Goal: Task Accomplishment & Management: Use online tool/utility

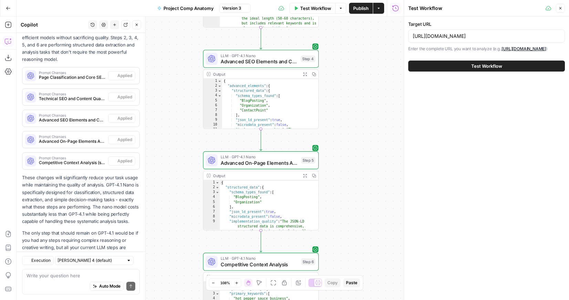
scroll to position [177, 0]
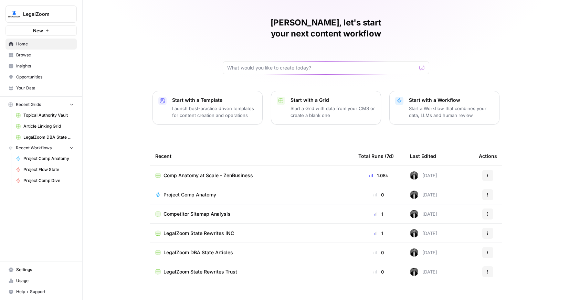
scroll to position [17, 0]
click at [195, 171] on span "Comp Anatomy at Scale - ZenBusiness" at bounding box center [209, 174] width 90 height 7
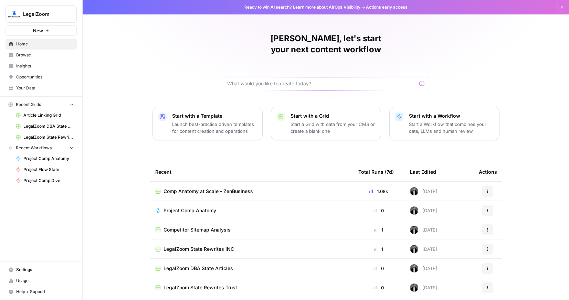
click at [35, 30] on span "New" at bounding box center [38, 30] width 10 height 7
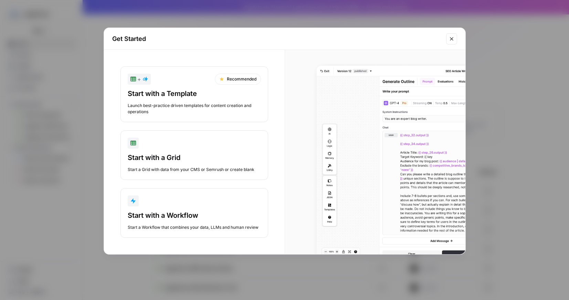
click at [173, 205] on div "button" at bounding box center [194, 201] width 133 height 11
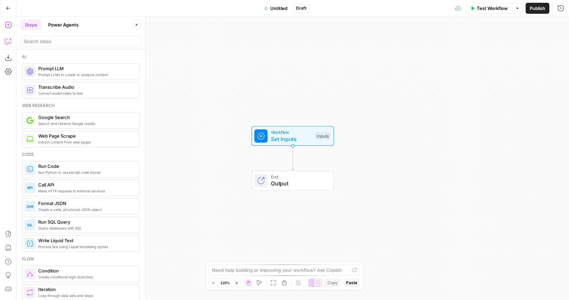
click at [8, 42] on icon "button" at bounding box center [8, 42] width 2 height 0
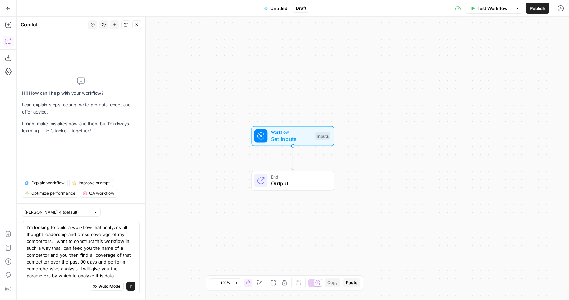
type textarea "I'm looking to build a workflow that analyzes all thought leadership and press …"
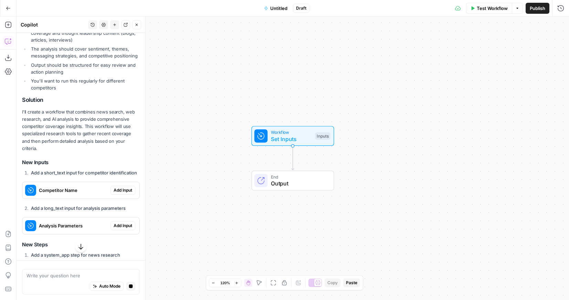
scroll to position [196, 0]
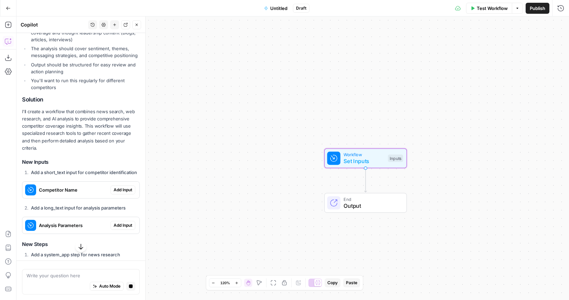
click at [120, 187] on span "Add Input" at bounding box center [123, 190] width 19 height 6
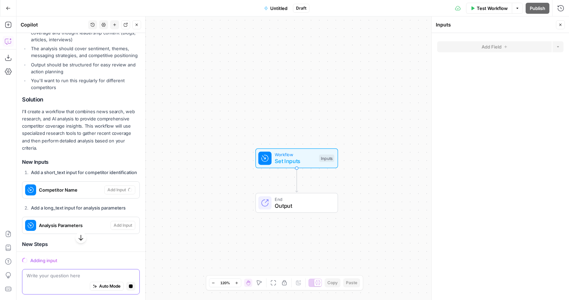
click at [82, 273] on textarea at bounding box center [81, 275] width 109 height 7
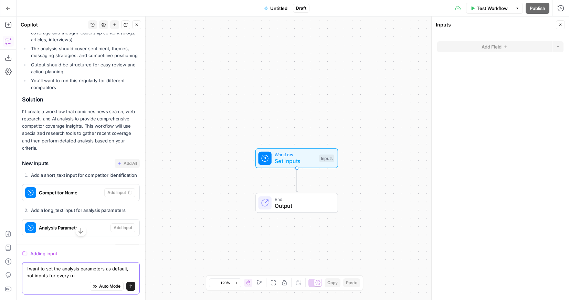
type textarea "I want to set the analysis parameters as default, not inputs for every run"
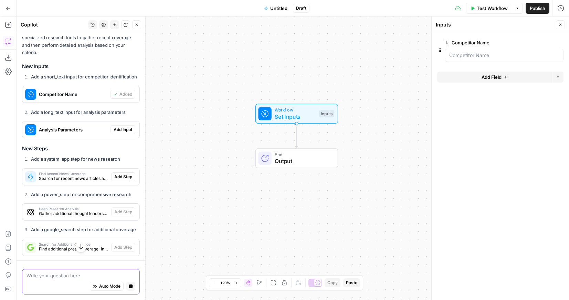
scroll to position [303, 0]
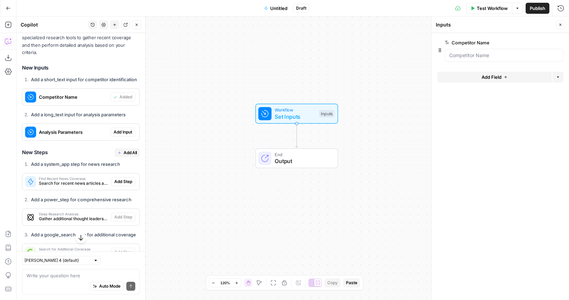
click at [127, 150] on span "Add All" at bounding box center [130, 153] width 13 height 6
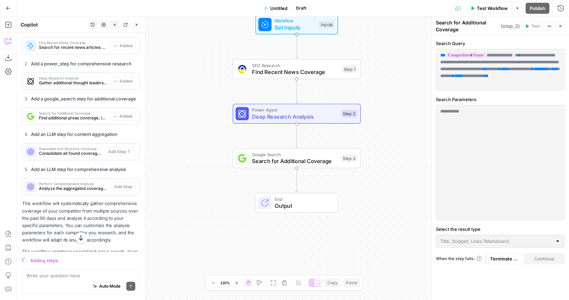
scroll to position [433, 0]
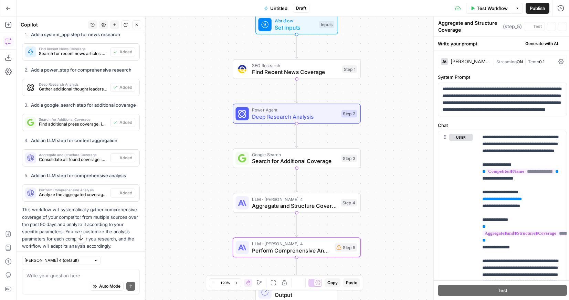
type textarea "Perform Comprehensive Analysis"
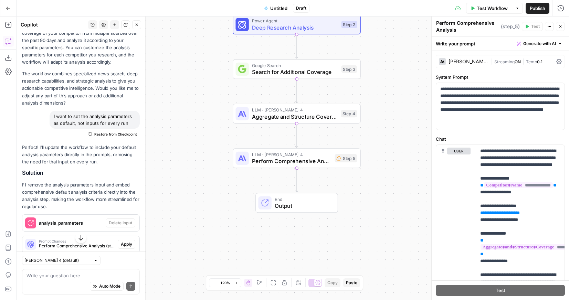
scroll to position [676, 0]
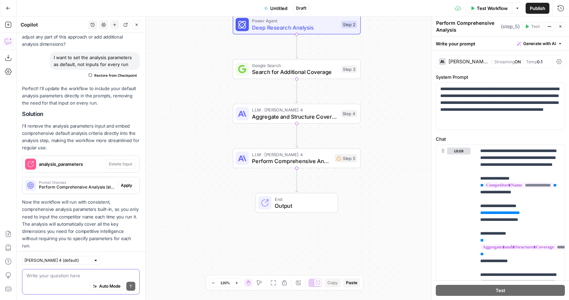
click at [65, 273] on textarea at bounding box center [81, 275] width 109 height 7
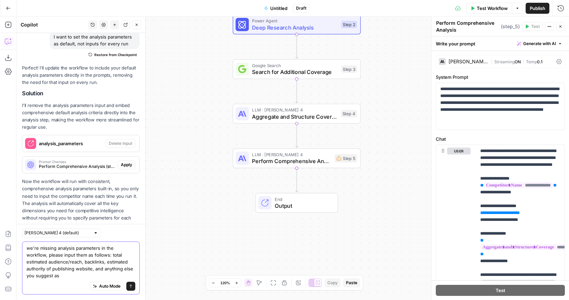
scroll to position [703, 0]
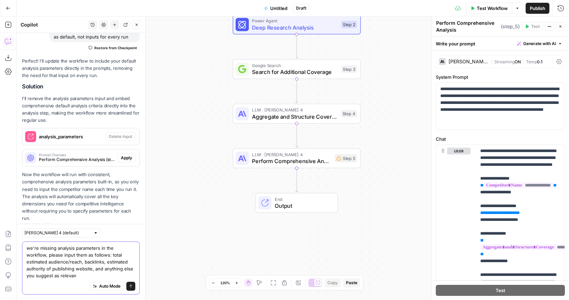
type textarea "we're missing analysis parameters in the workflow, please input them as follows…"
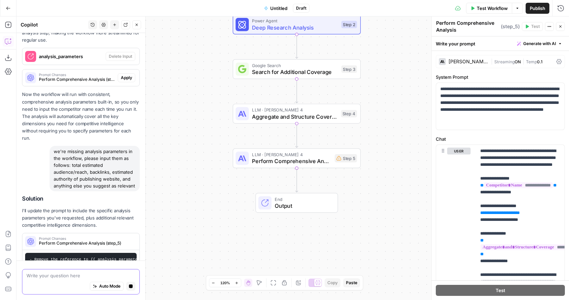
scroll to position [763, 0]
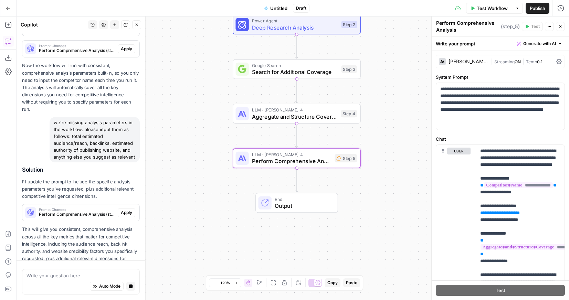
click at [126, 210] on span "Apply" at bounding box center [126, 213] width 11 height 6
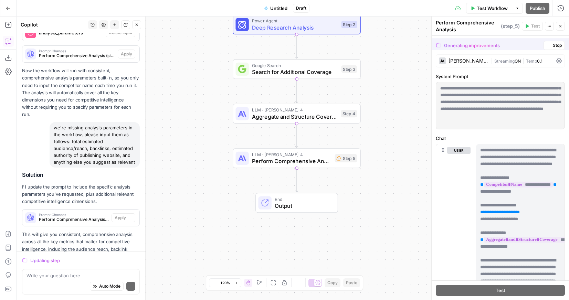
scroll to position [811, 0]
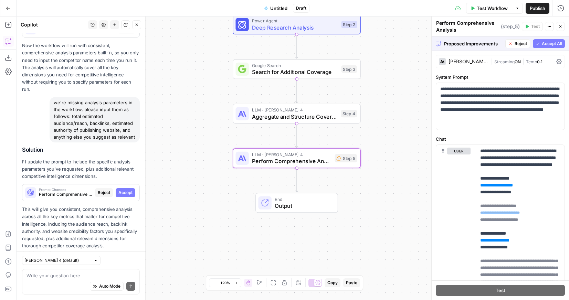
click at [127, 190] on span "Accept" at bounding box center [125, 193] width 14 height 6
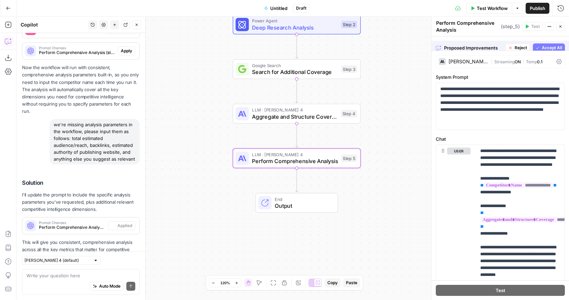
scroll to position [844, 0]
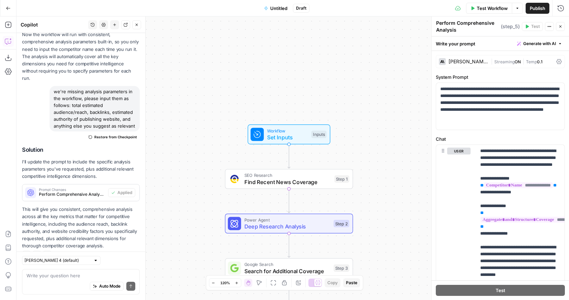
click at [279, 135] on span "Set Inputs" at bounding box center [287, 137] width 41 height 8
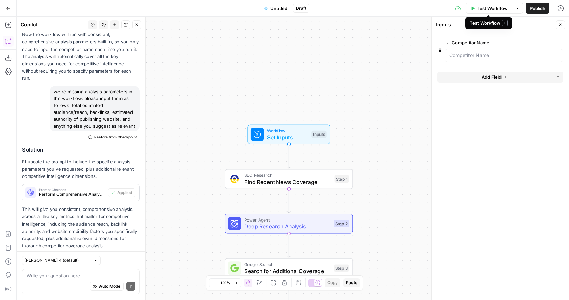
click at [488, 8] on span "Test Workflow" at bounding box center [492, 8] width 31 height 7
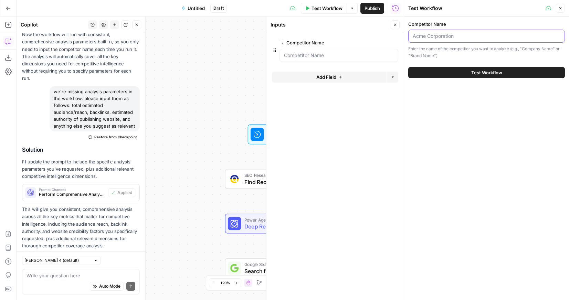
click at [450, 35] on input "Competitor Name" at bounding box center [487, 36] width 148 height 7
type input "ZenBusiness"
click at [503, 71] on button "Test Workflow" at bounding box center [486, 72] width 157 height 11
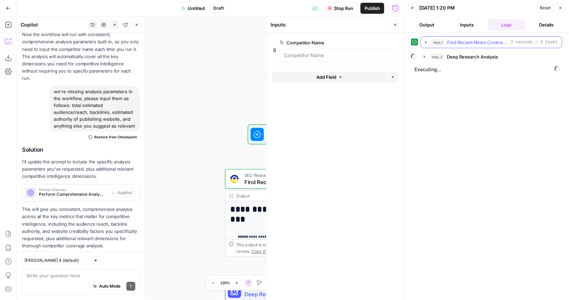
click at [425, 42] on icon "button" at bounding box center [426, 43] width 6 height 6
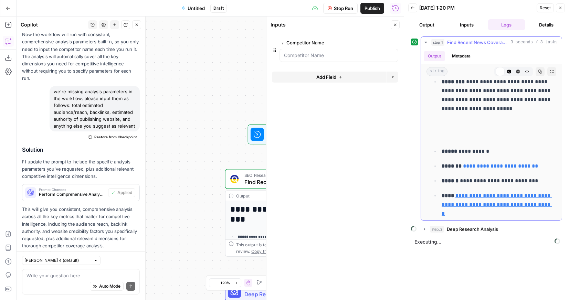
scroll to position [503, 0]
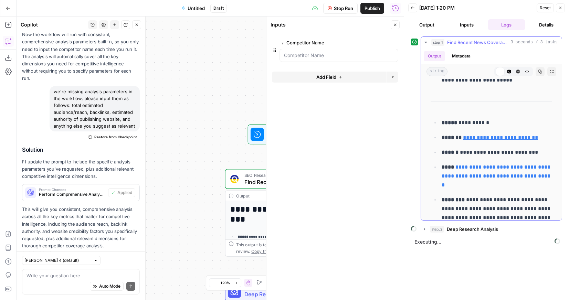
click at [427, 42] on icon "button" at bounding box center [426, 43] width 6 height 6
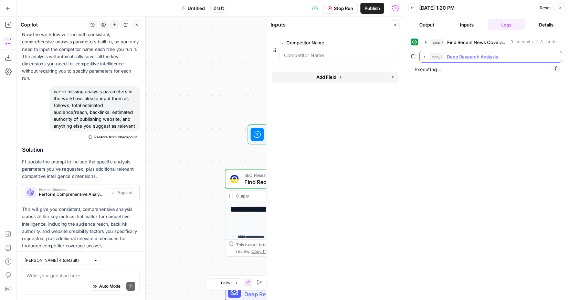
click at [424, 56] on icon "button" at bounding box center [425, 57] width 6 height 6
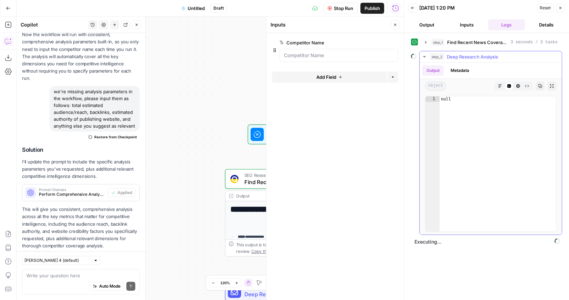
click at [424, 56] on icon "button" at bounding box center [425, 57] width 6 height 6
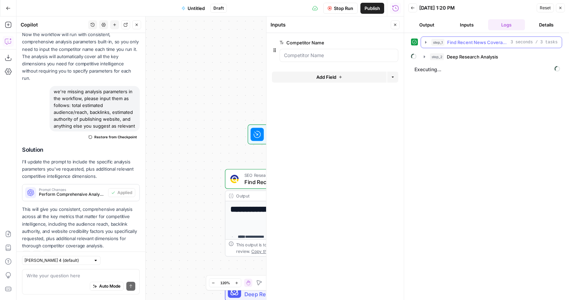
click at [426, 44] on icon "button" at bounding box center [426, 43] width 6 height 6
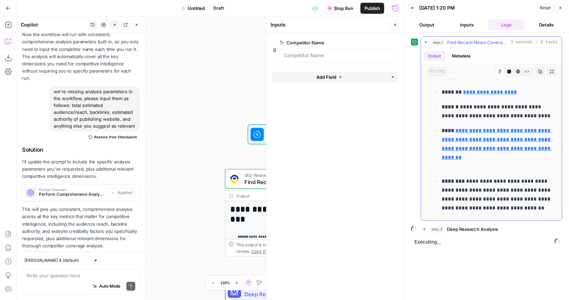
scroll to position [8829, 0]
click at [426, 41] on icon "button" at bounding box center [426, 43] width 6 height 6
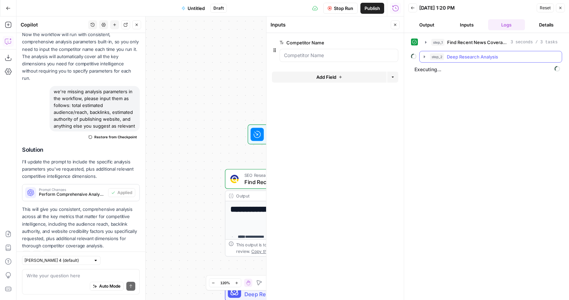
click at [424, 58] on icon "button" at bounding box center [424, 56] width 1 height 2
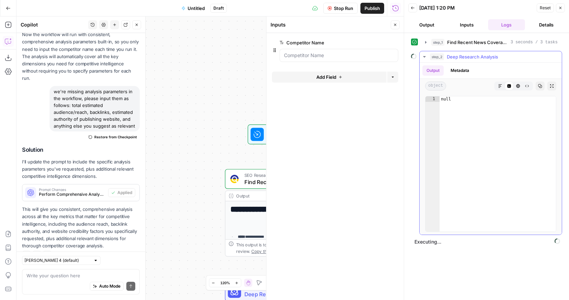
click at [424, 58] on icon "button" at bounding box center [424, 56] width 2 height 1
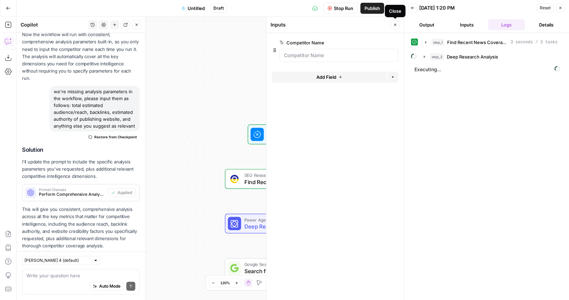
click at [395, 27] on button "Close" at bounding box center [395, 24] width 9 height 9
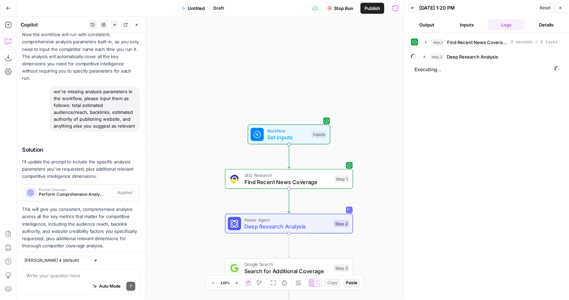
scroll to position [844, 0]
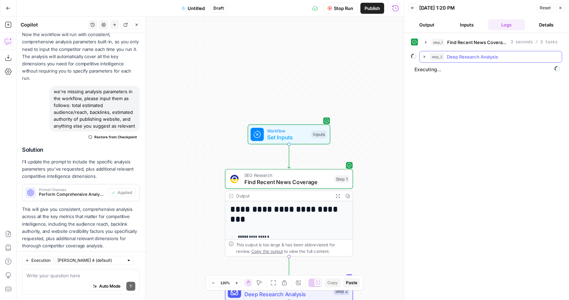
click at [423, 56] on icon "button" at bounding box center [425, 57] width 6 height 6
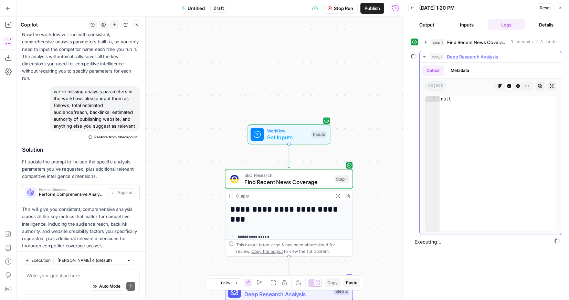
click at [423, 56] on icon "button" at bounding box center [425, 57] width 6 height 6
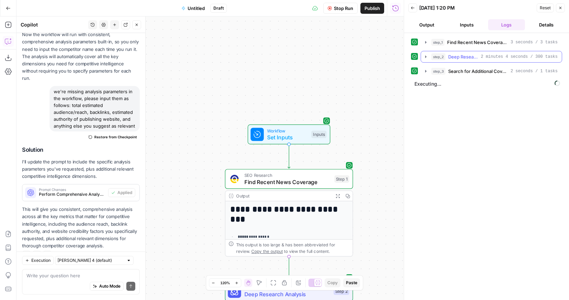
click at [423, 56] on icon "button" at bounding box center [426, 57] width 6 height 6
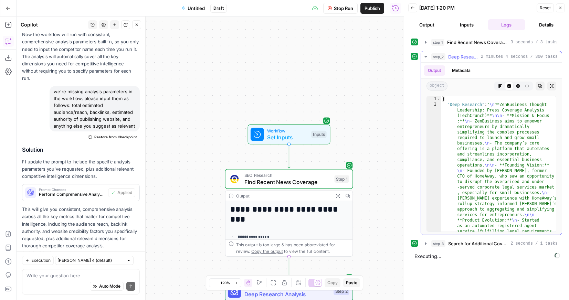
click at [423, 56] on icon "button" at bounding box center [426, 57] width 6 height 6
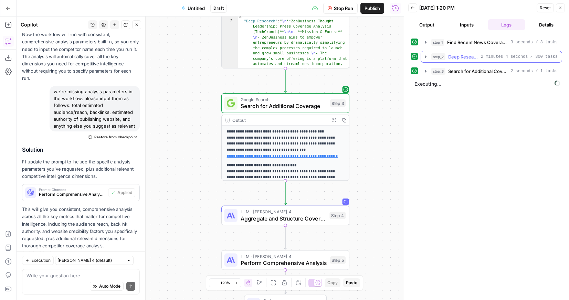
click at [425, 58] on icon "button" at bounding box center [426, 57] width 6 height 6
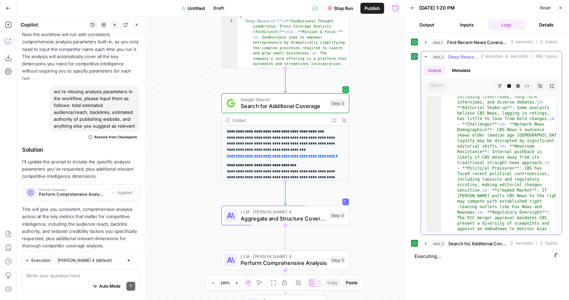
scroll to position [638, 0]
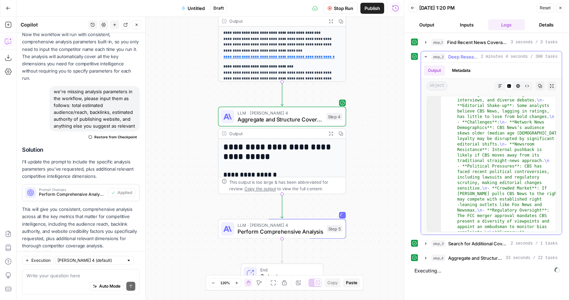
click at [425, 55] on icon "button" at bounding box center [426, 57] width 6 height 6
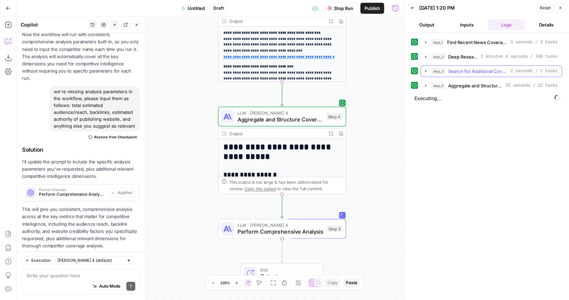
click at [425, 73] on icon "button" at bounding box center [426, 72] width 6 height 6
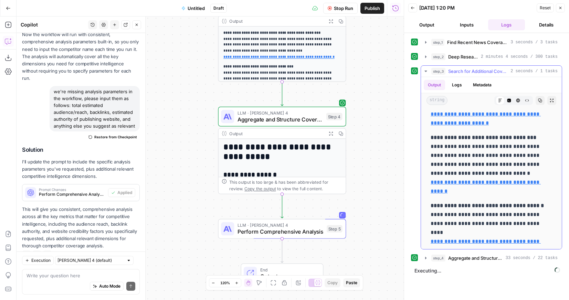
scroll to position [60, 0]
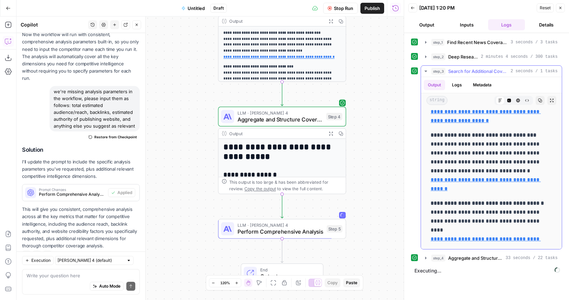
click at [427, 72] on icon "button" at bounding box center [426, 72] width 6 height 6
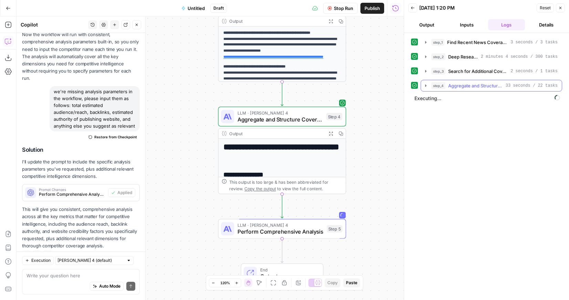
click at [426, 86] on icon "button" at bounding box center [426, 86] width 6 height 6
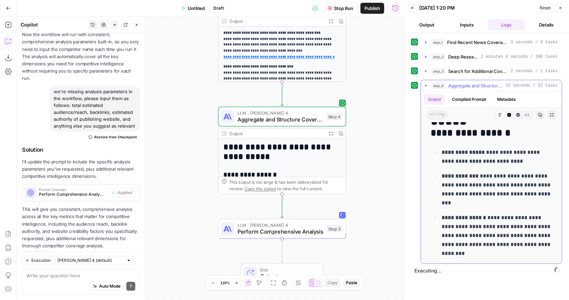
scroll to position [44, 0]
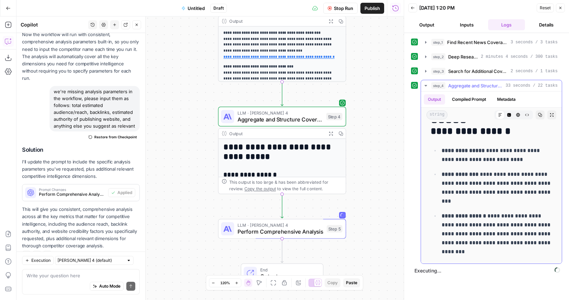
click at [553, 114] on icon "button" at bounding box center [552, 115] width 4 height 4
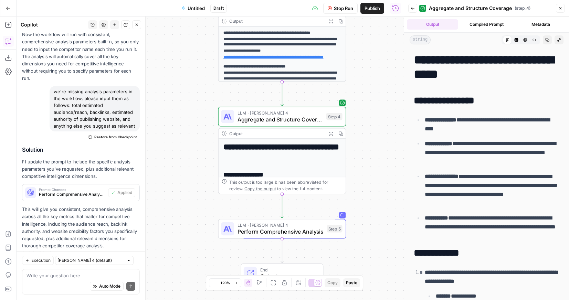
click at [548, 42] on button "Copy" at bounding box center [547, 39] width 9 height 9
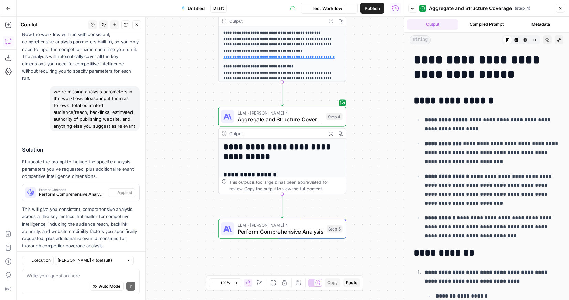
scroll to position [844, 0]
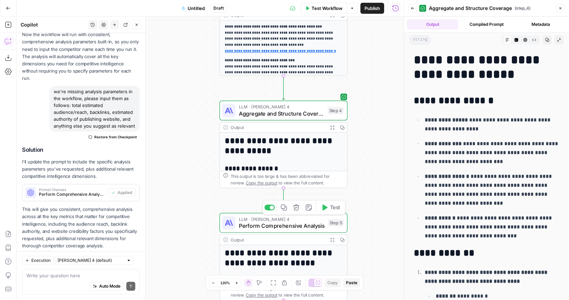
click at [306, 226] on span "Perform Comprehensive Analysis" at bounding box center [282, 226] width 86 height 8
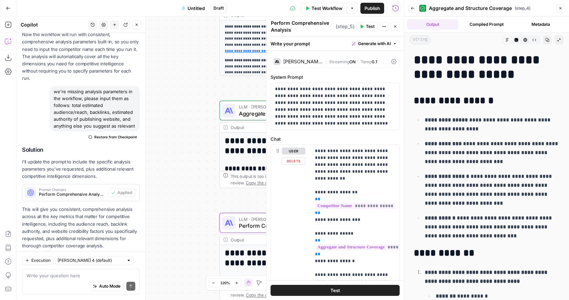
click at [245, 231] on div "LLM · Claude Sonnet 4 Perform Comprehensive Analysis Step 5 Copy step Delete st…" at bounding box center [284, 223] width 128 height 20
click at [394, 26] on icon "button" at bounding box center [395, 26] width 4 height 4
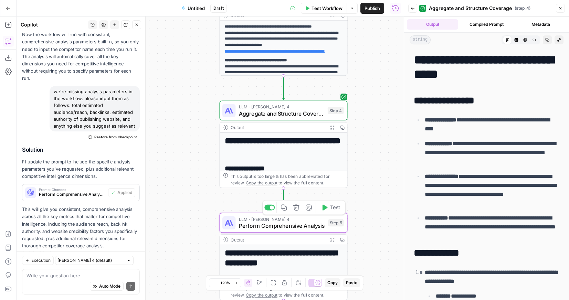
click at [312, 228] on span "Perform Comprehensive Analysis" at bounding box center [282, 226] width 86 height 8
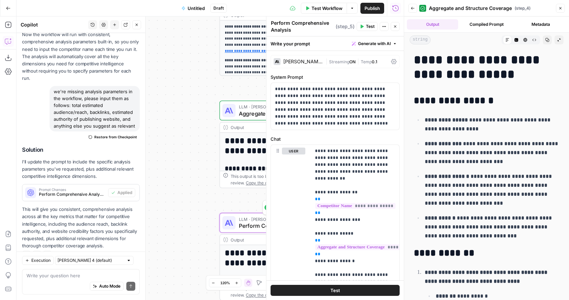
click at [256, 227] on span "Perform Comprehensive Analysis" at bounding box center [282, 226] width 86 height 8
click at [394, 27] on icon "button" at bounding box center [395, 26] width 2 height 2
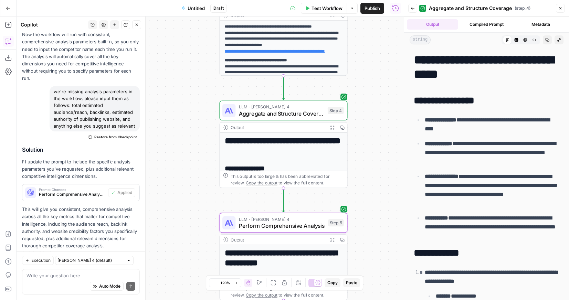
click at [282, 267] on h1 "**********" at bounding box center [284, 259] width 118 height 20
click at [281, 250] on h1 "**********" at bounding box center [284, 259] width 118 height 20
click at [333, 239] on icon "button" at bounding box center [333, 240] width 4 height 4
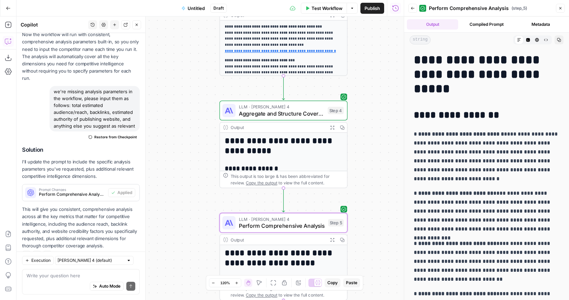
click at [492, 92] on h1 "**********" at bounding box center [487, 74] width 146 height 43
click at [479, 95] on h1 "**********" at bounding box center [487, 74] width 146 height 43
copy body "**********"
click at [442, 96] on h1 "**********" at bounding box center [487, 74] width 146 height 43
click at [560, 39] on icon "button" at bounding box center [559, 40] width 4 height 4
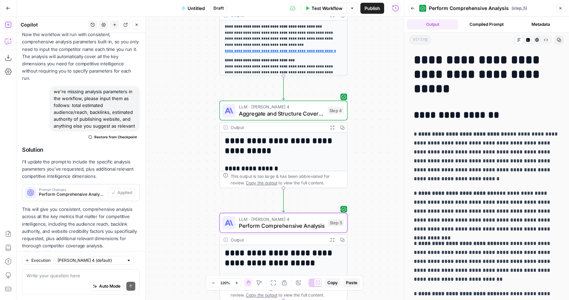
click at [9, 27] on icon "button" at bounding box center [8, 25] width 6 height 6
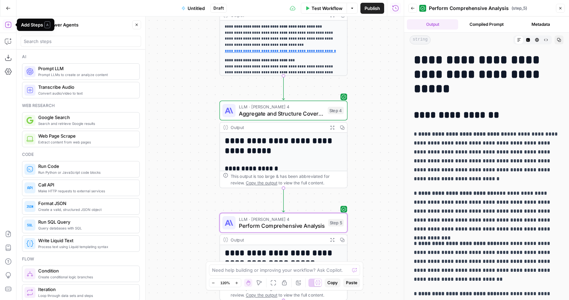
click at [80, 21] on button "Power Agents" at bounding box center [63, 24] width 39 height 11
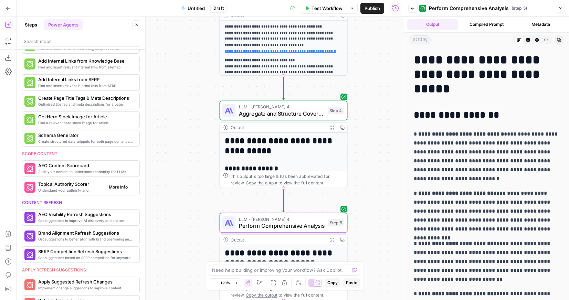
scroll to position [186, 0]
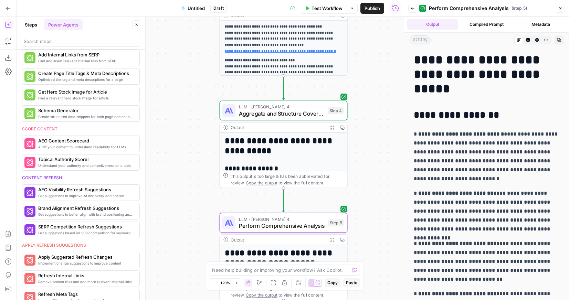
click at [11, 7] on button "Go Back" at bounding box center [8, 8] width 12 height 12
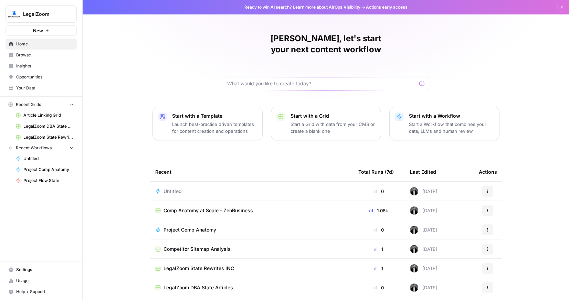
click at [28, 276] on link "Usage" at bounding box center [41, 280] width 71 height 11
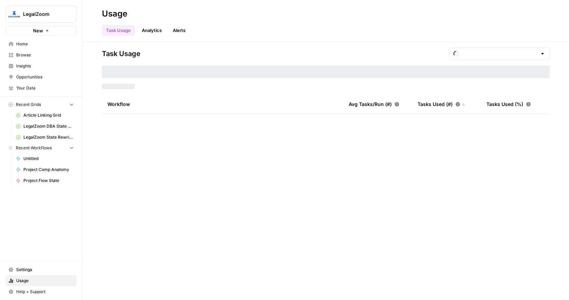
type input "September Tasks"
